Goal: Information Seeking & Learning: Learn about a topic

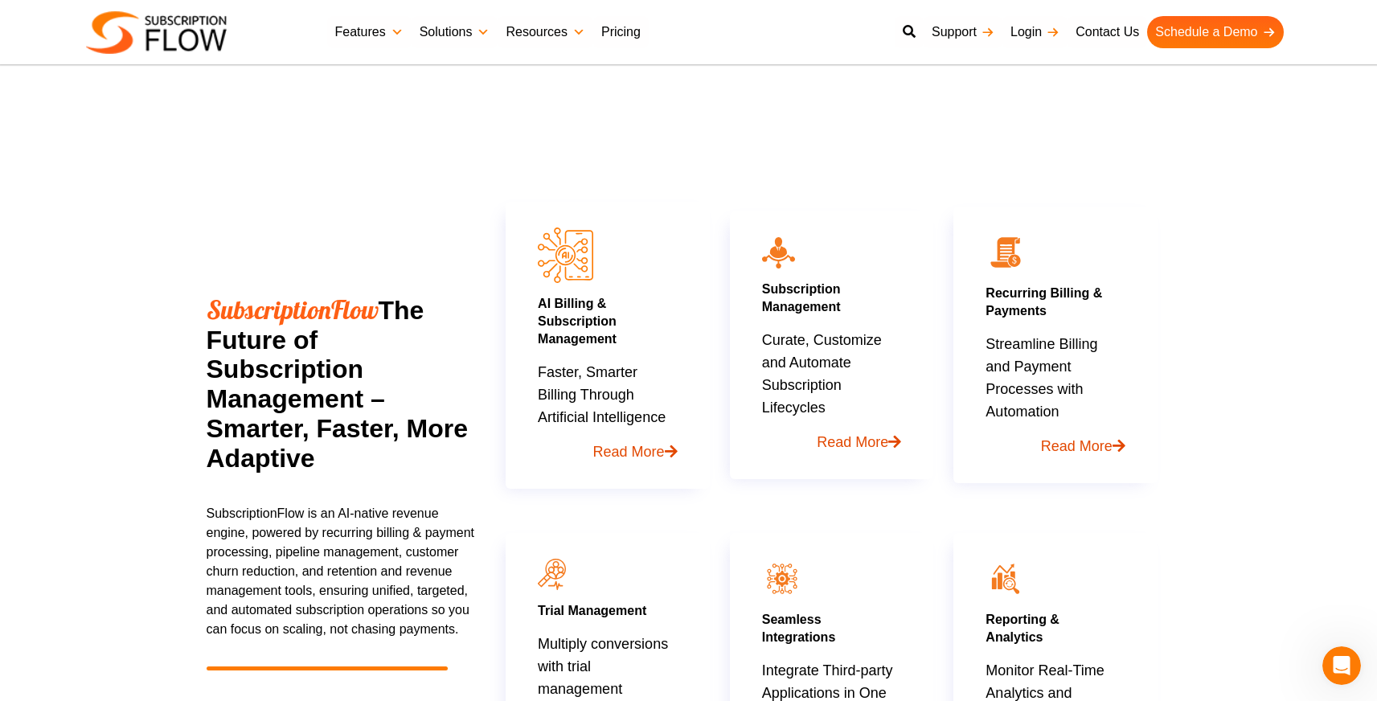
scroll to position [670, 0]
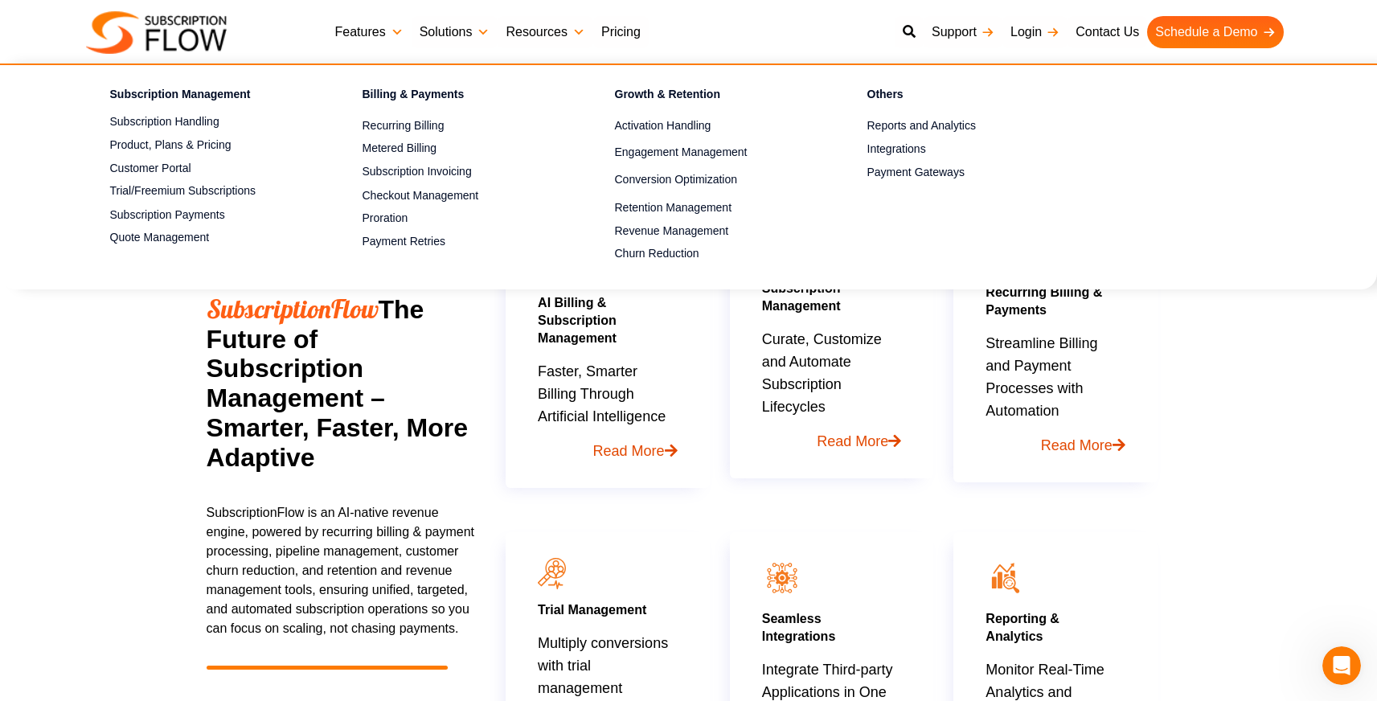
click at [355, 19] on link "Features" at bounding box center [369, 32] width 84 height 32
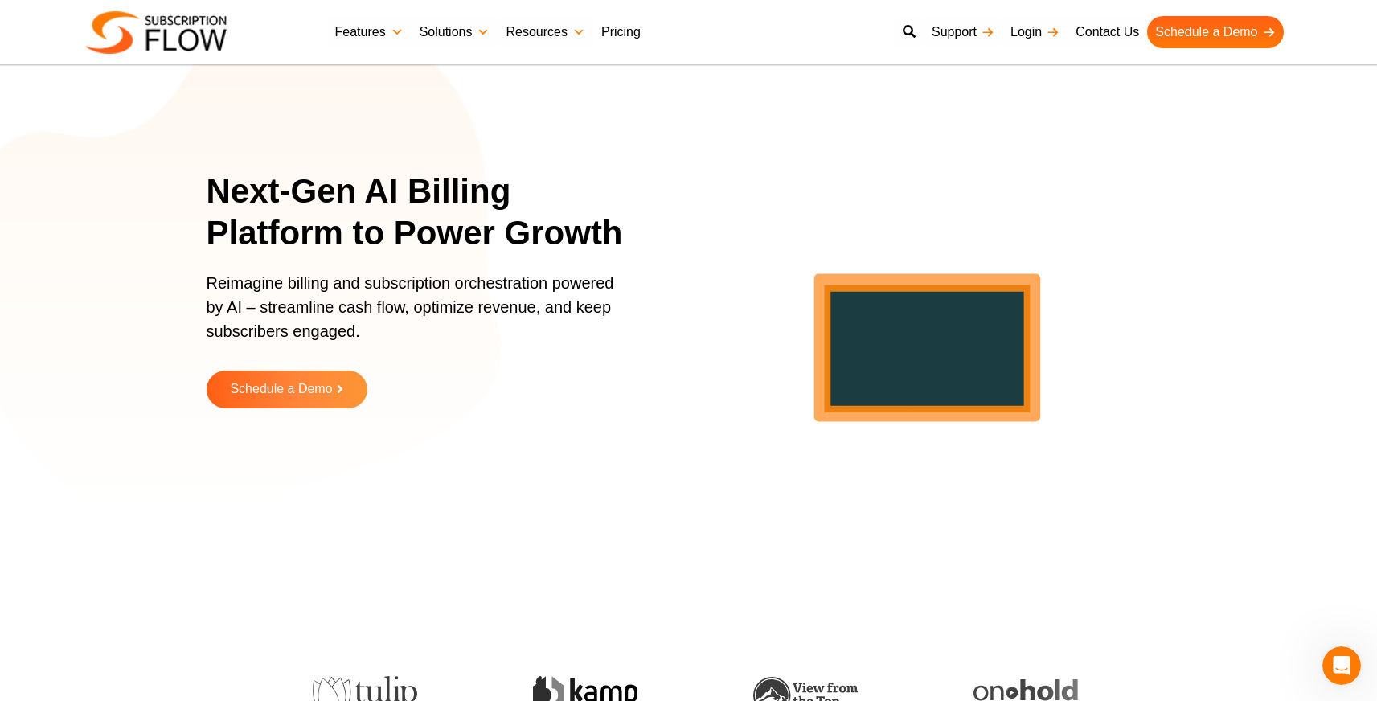
click at [625, 34] on link "Pricing" at bounding box center [620, 32] width 55 height 32
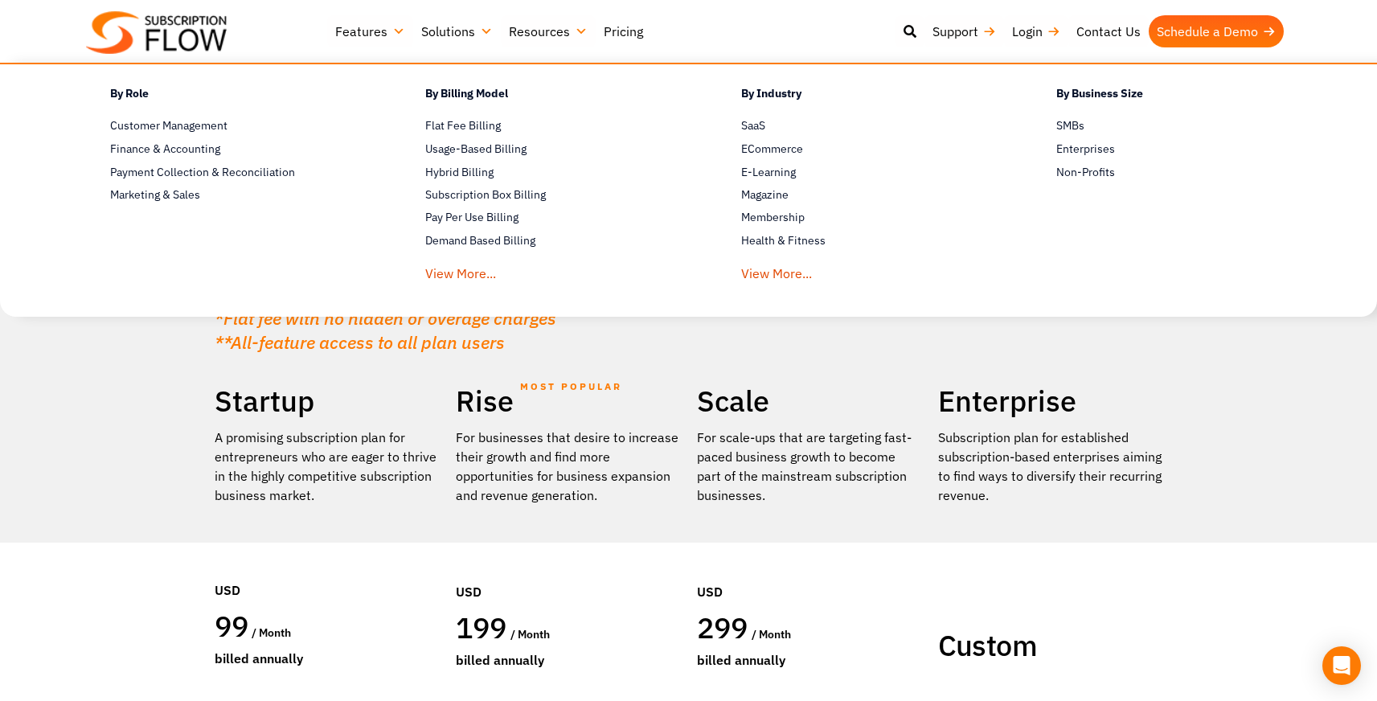
click at [460, 28] on link "Solutions" at bounding box center [457, 31] width 88 height 32
click at [192, 123] on span "Customer Management" at bounding box center [168, 125] width 117 height 17
